Goal: Navigation & Orientation: Find specific page/section

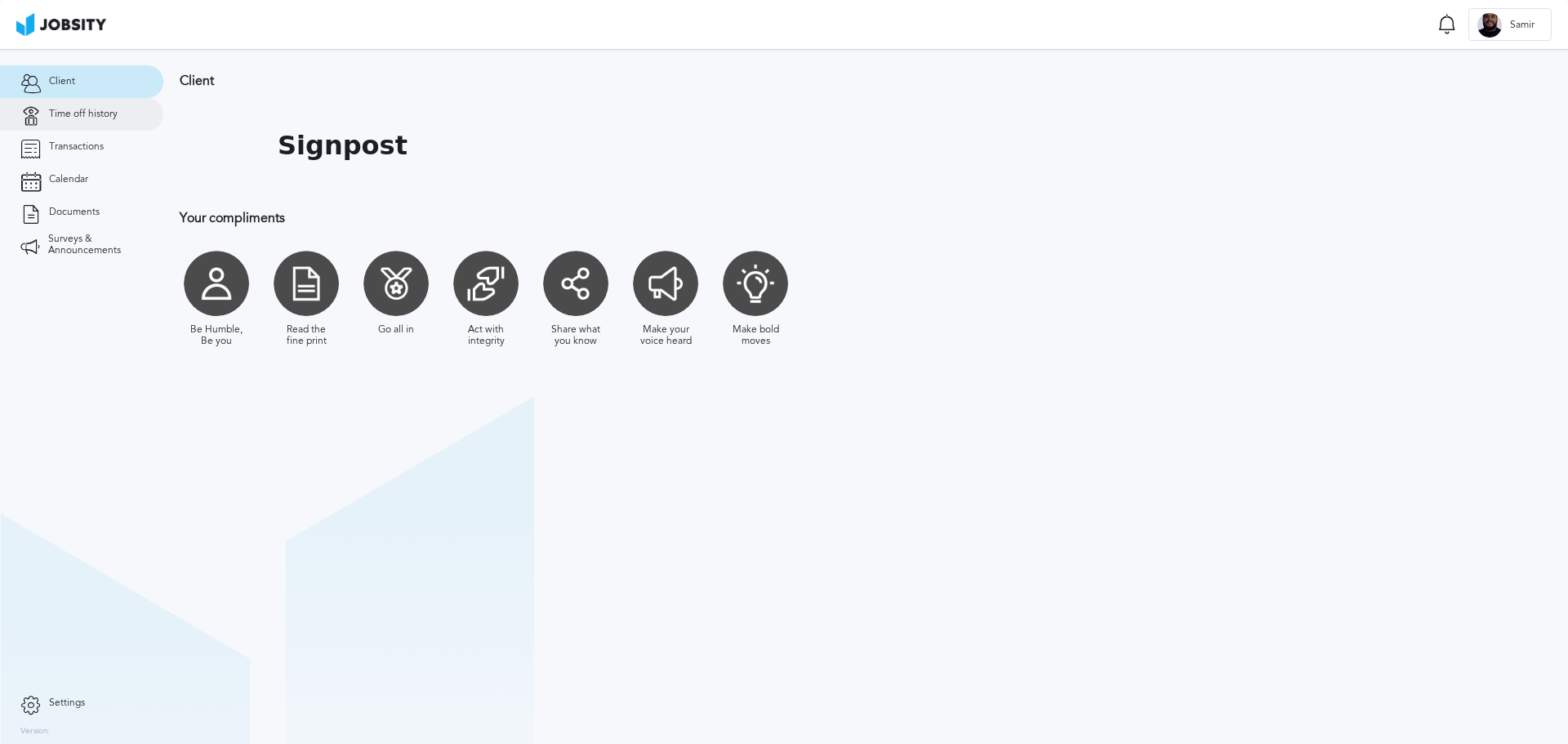
click at [100, 110] on span "Time off history" at bounding box center [83, 114] width 69 height 12
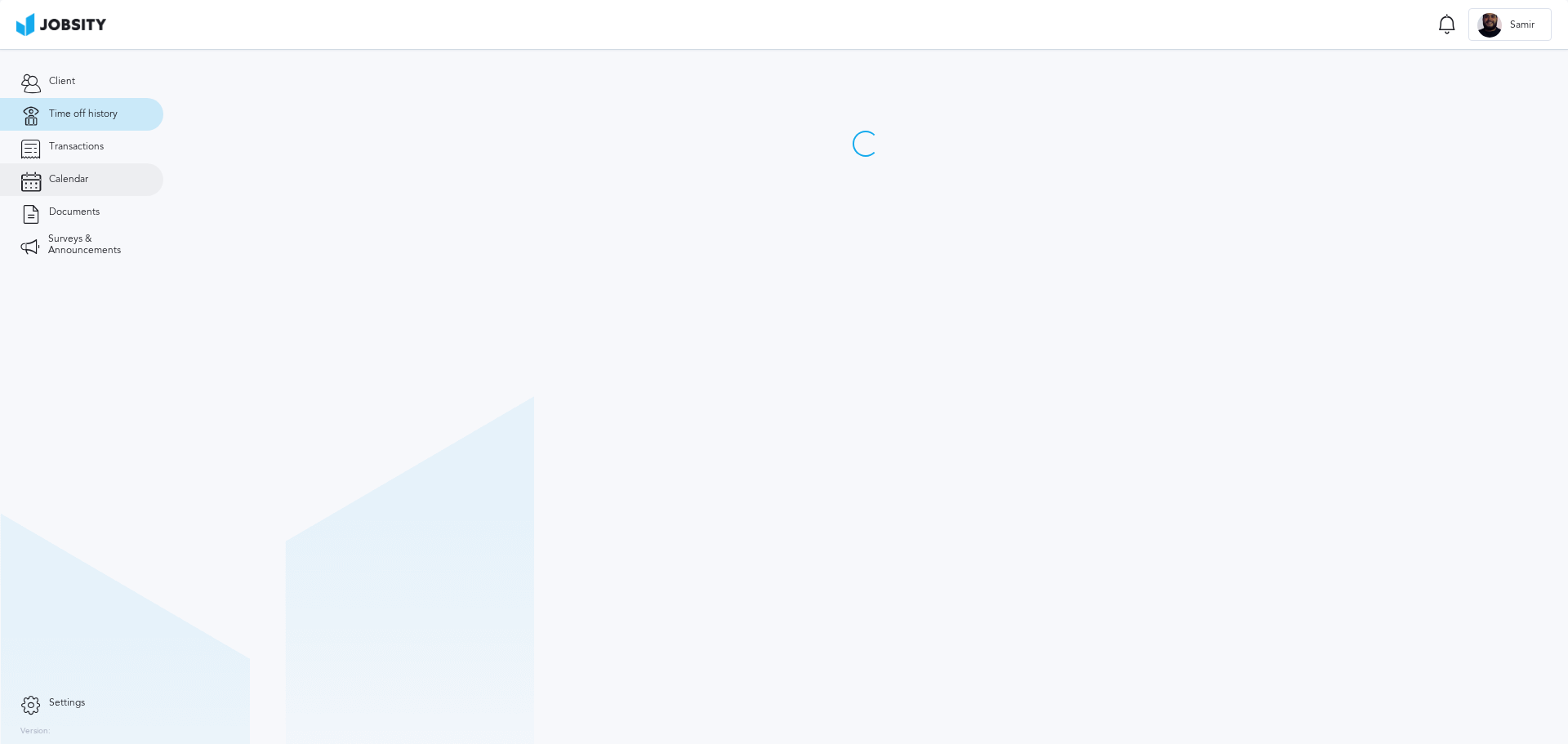
click at [105, 173] on link "Calendar" at bounding box center [81, 180] width 163 height 33
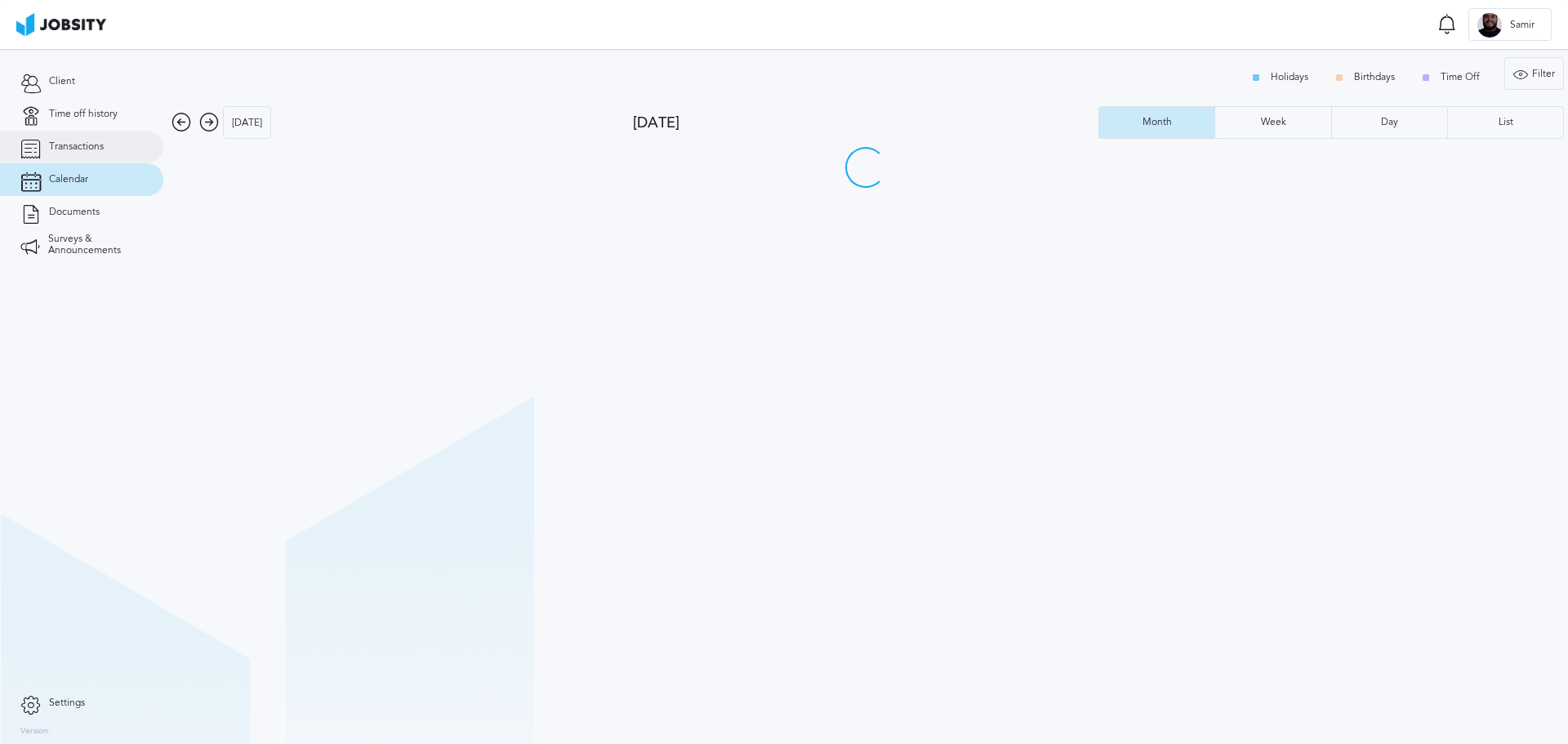
click at [105, 157] on link "Transactions" at bounding box center [81, 147] width 163 height 33
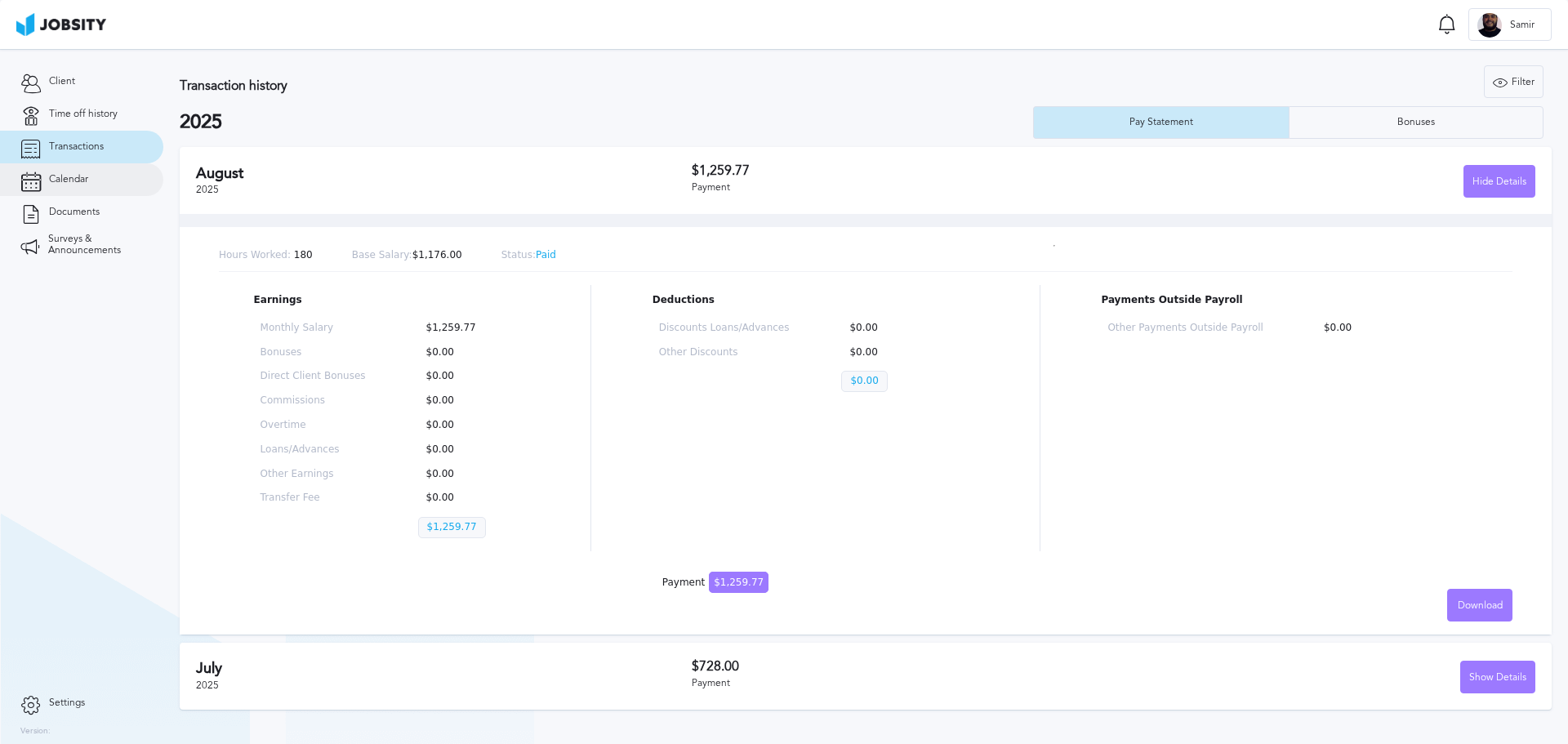
click at [125, 179] on link "Calendar" at bounding box center [81, 180] width 163 height 33
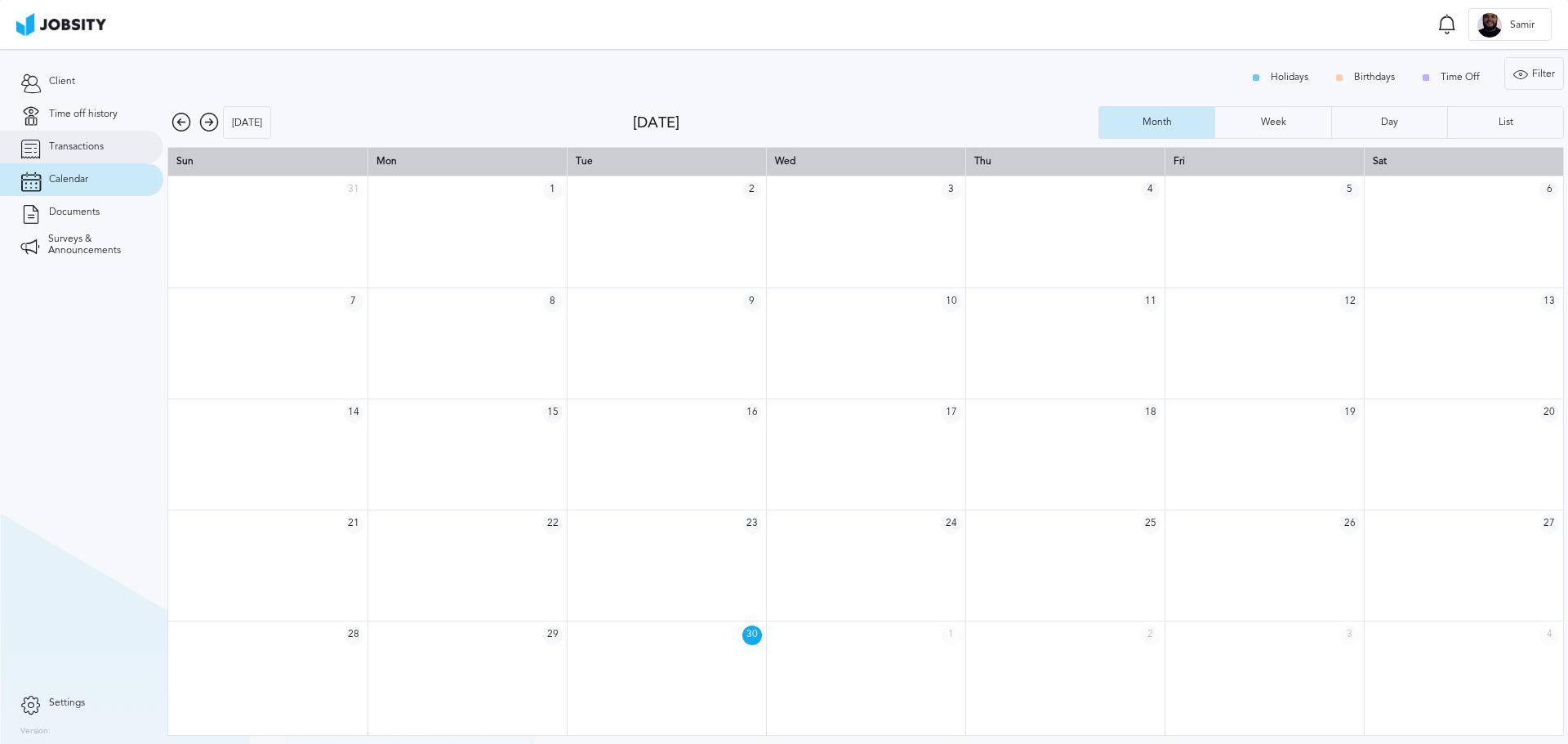
click at [54, 149] on span "Transactions" at bounding box center [76, 147] width 55 height 12
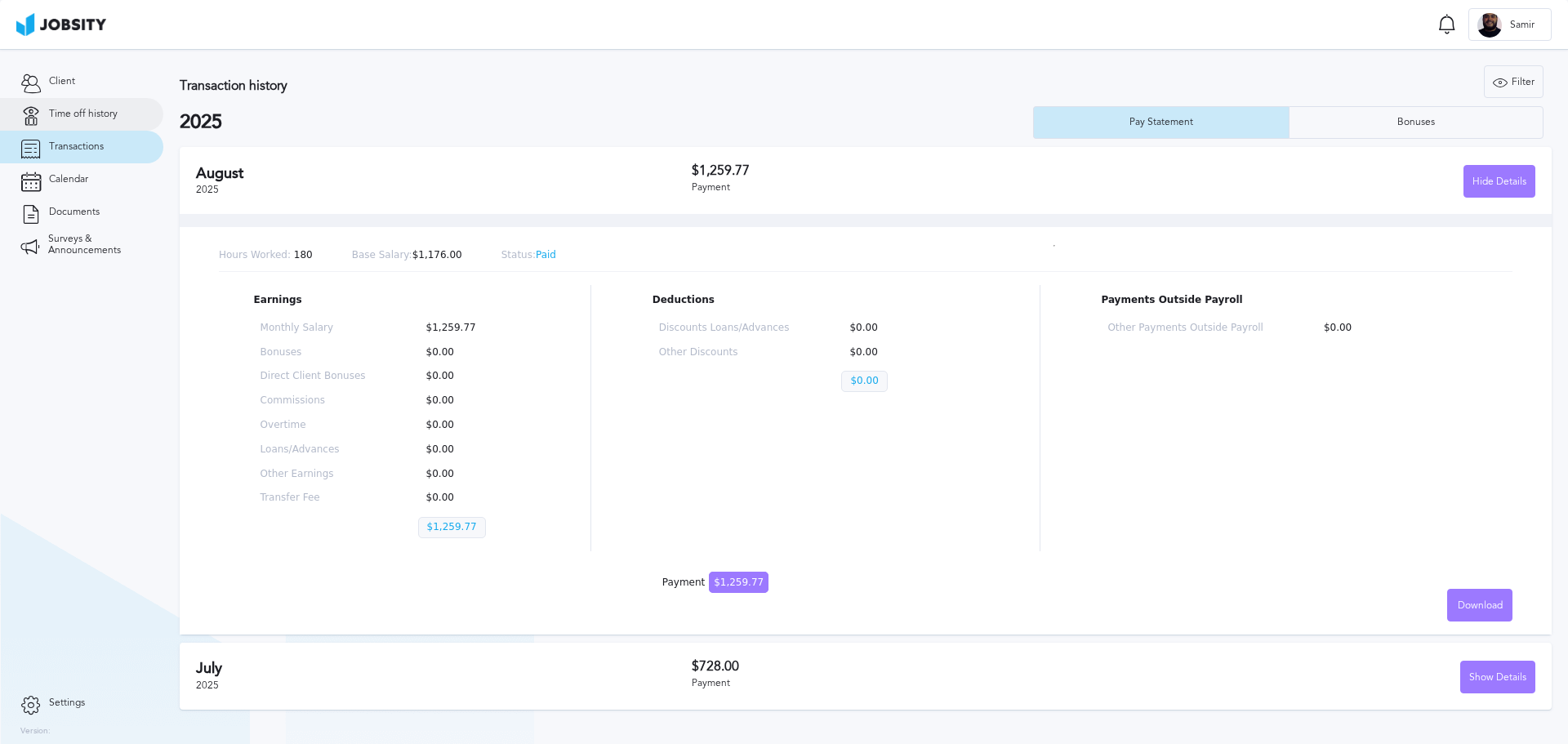
click at [57, 109] on span "Time off history" at bounding box center [83, 114] width 69 height 12
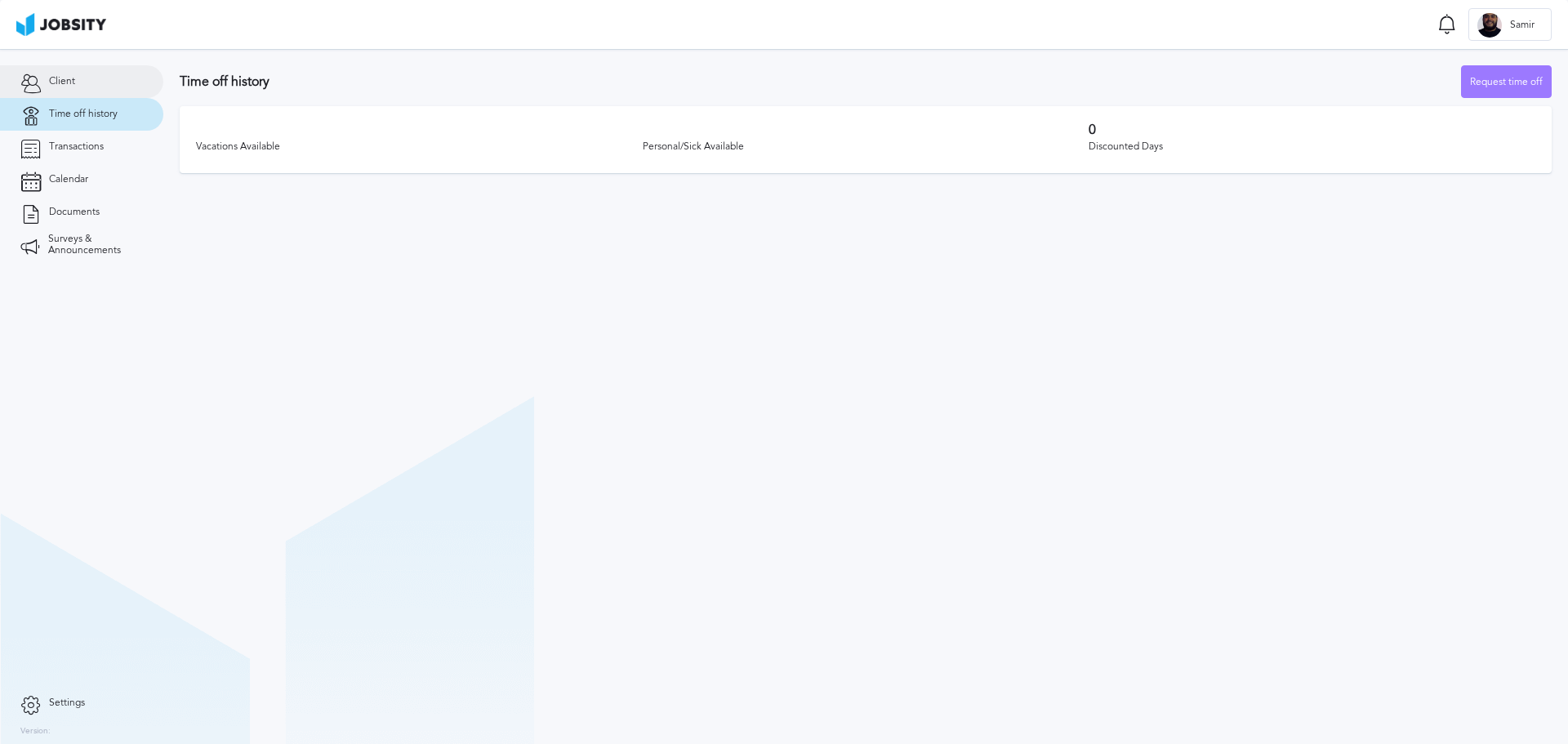
click at [59, 77] on span "Client" at bounding box center [62, 82] width 26 height 12
